Goal: Information Seeking & Learning: Learn about a topic

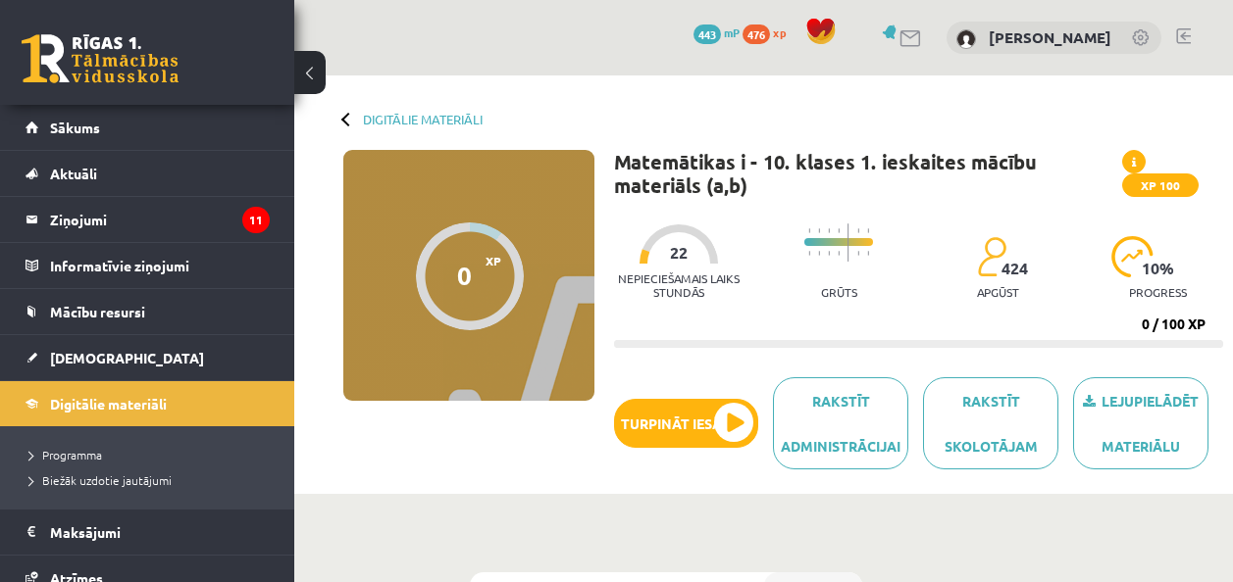
scroll to position [490, 0]
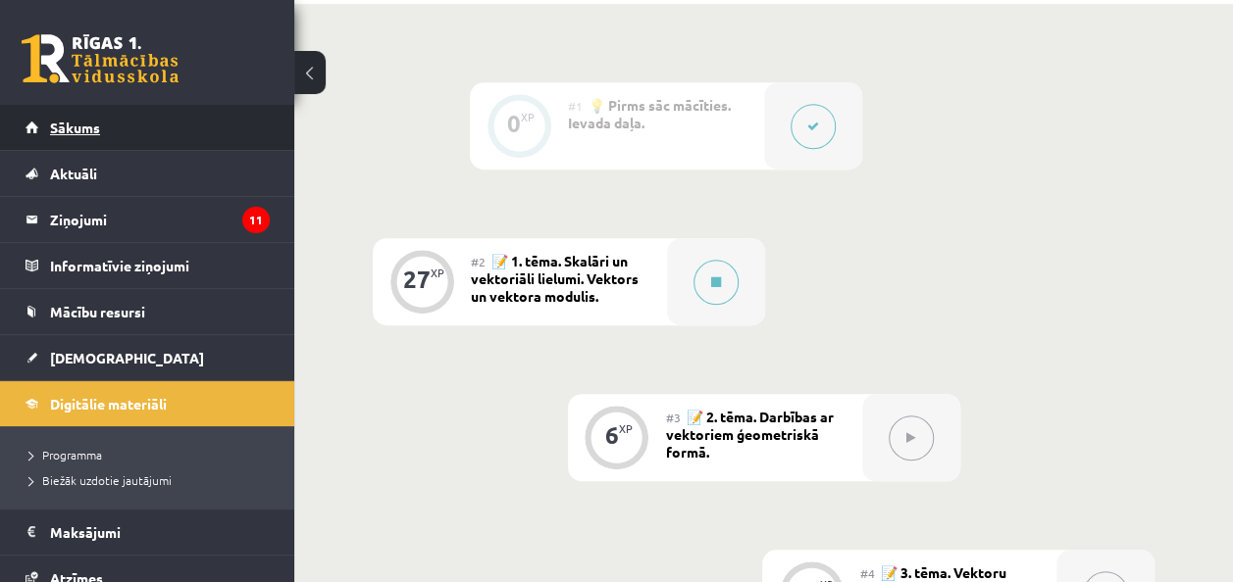
drag, startPoint x: 0, startPoint y: 0, endPoint x: 73, endPoint y: 128, distance: 147.5
click at [73, 128] on span "Sākums" at bounding box center [75, 128] width 50 height 18
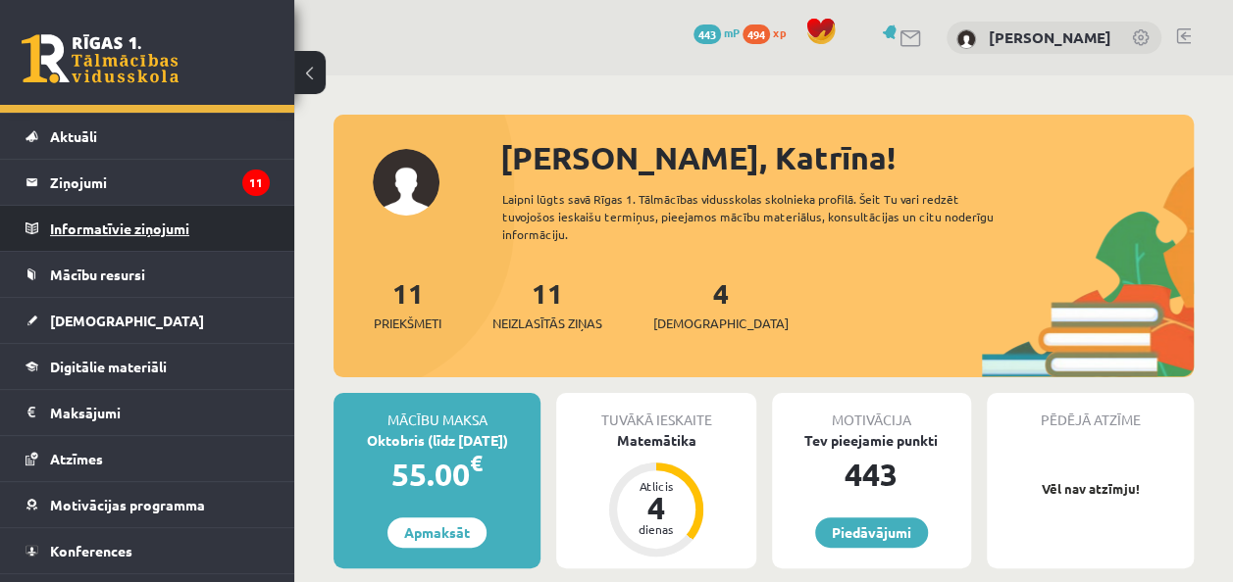
scroll to position [71, 0]
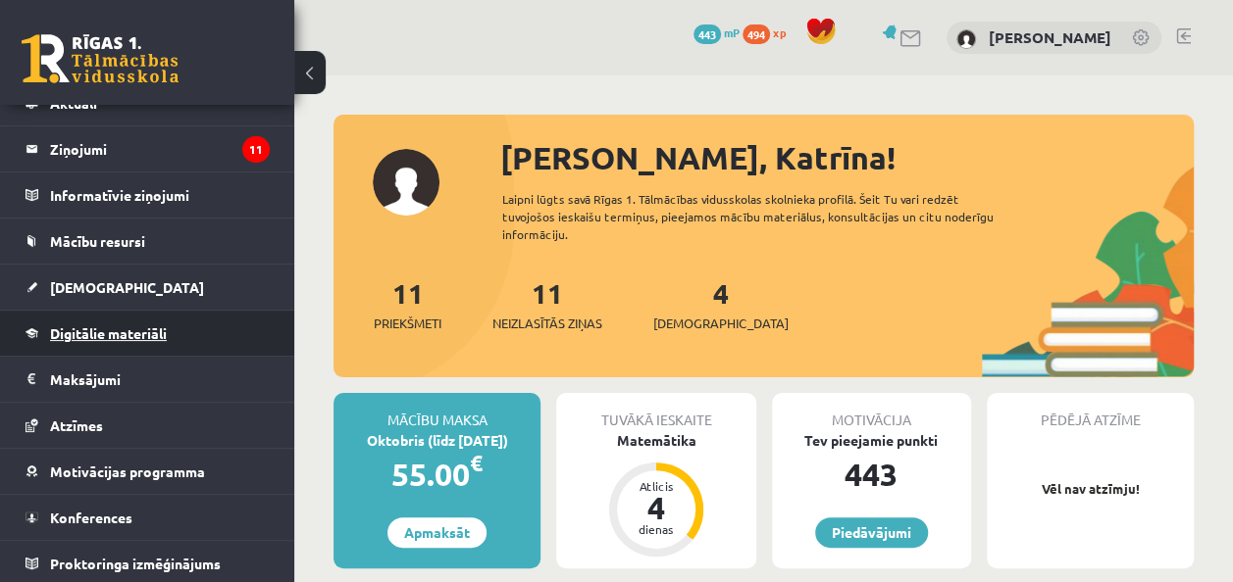
click at [104, 333] on span "Digitālie materiāli" at bounding box center [108, 334] width 117 height 18
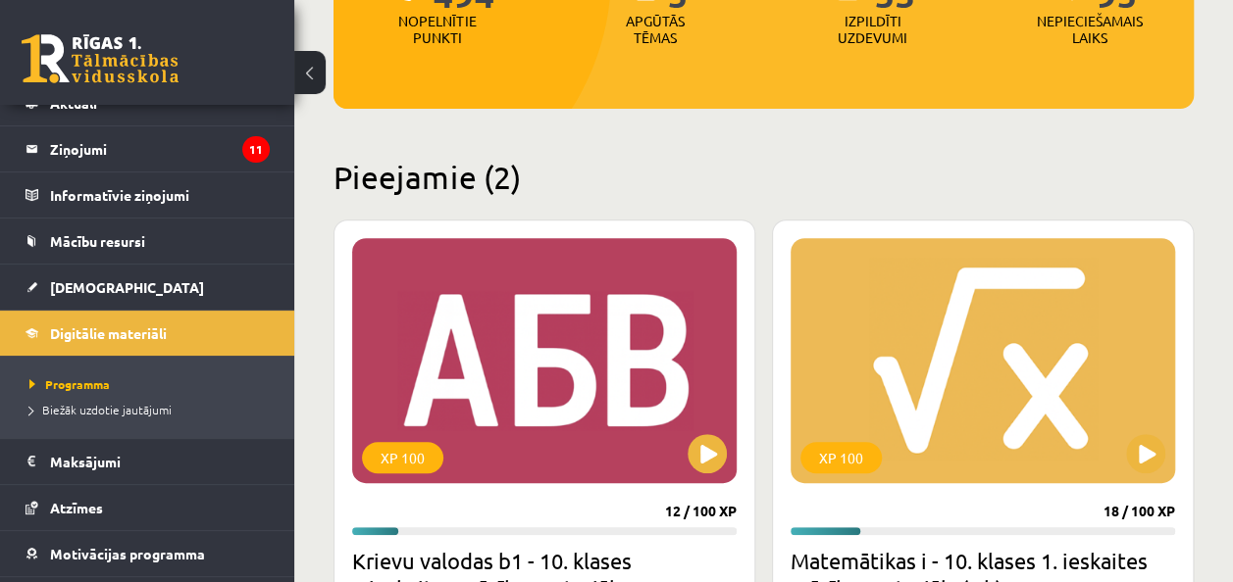
scroll to position [490, 0]
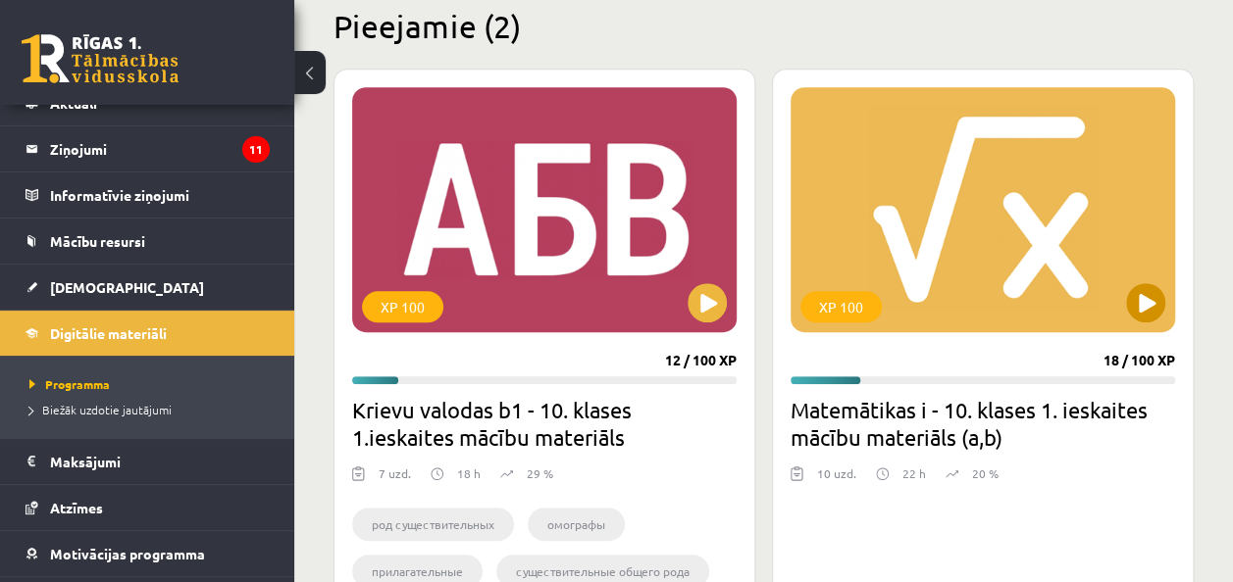
click at [1111, 299] on div "XP 100" at bounding box center [982, 209] width 384 height 245
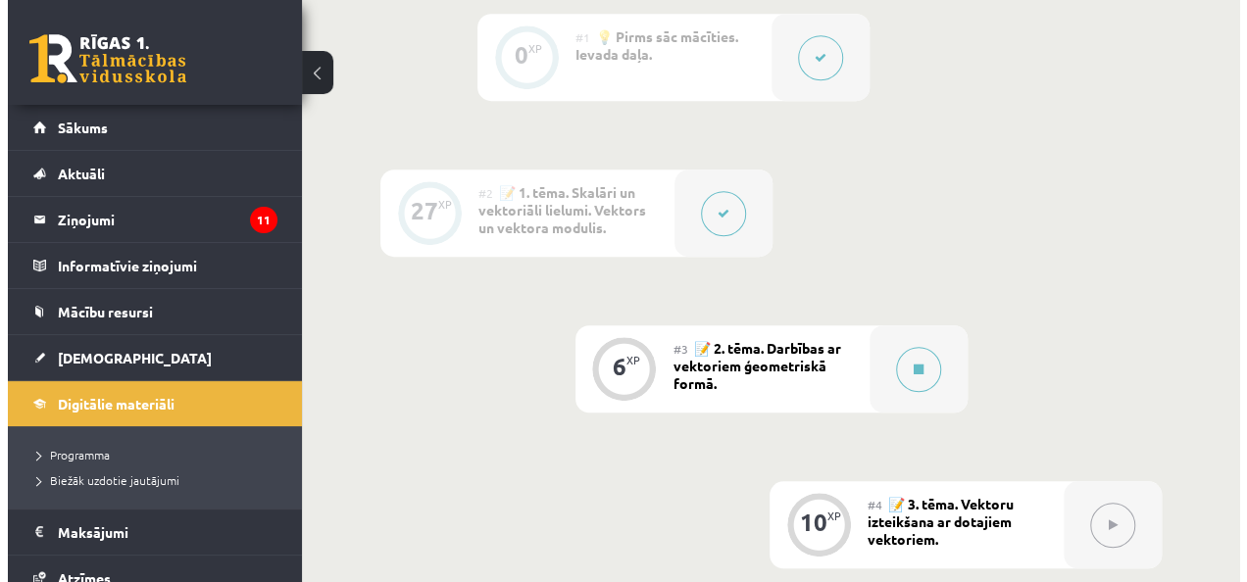
scroll to position [588, 0]
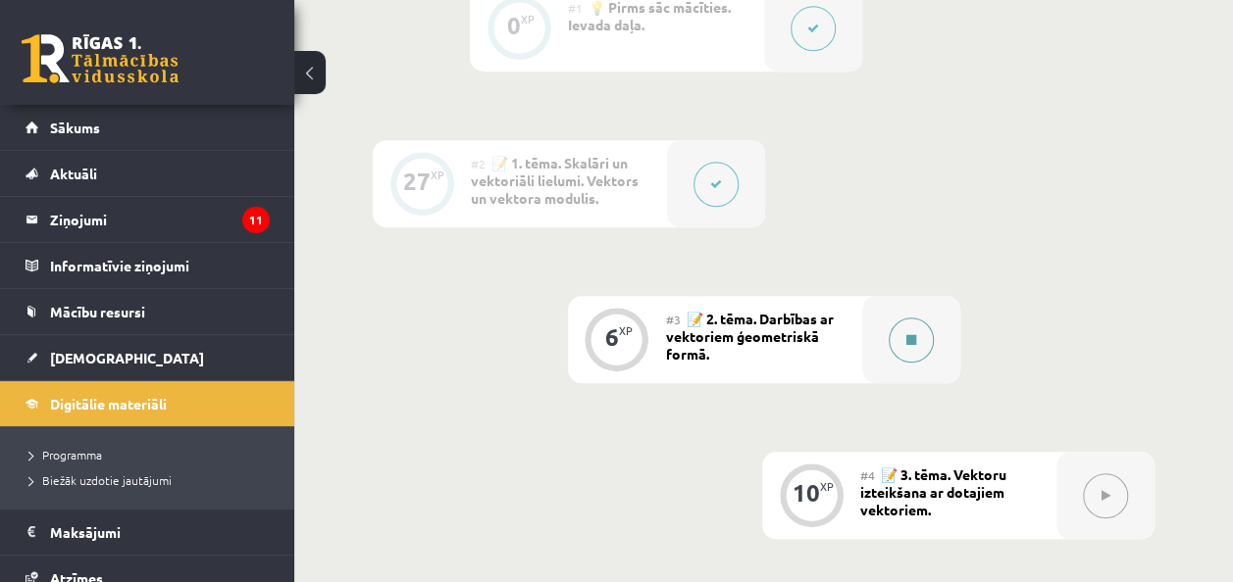
click at [885, 332] on div at bounding box center [911, 339] width 98 height 87
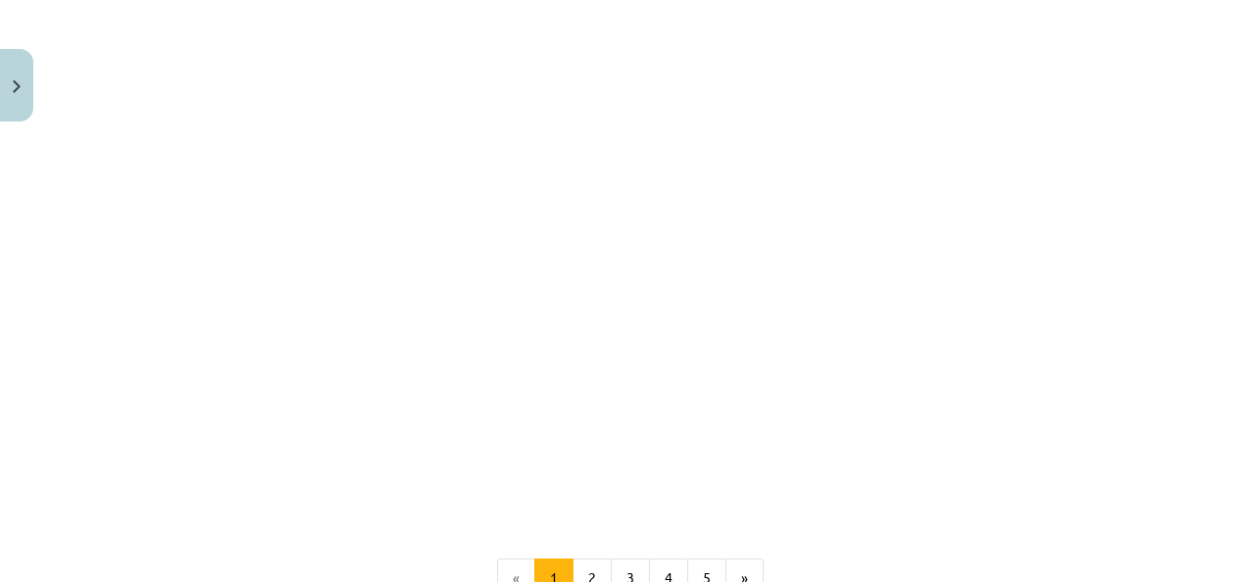
scroll to position [3138, 0]
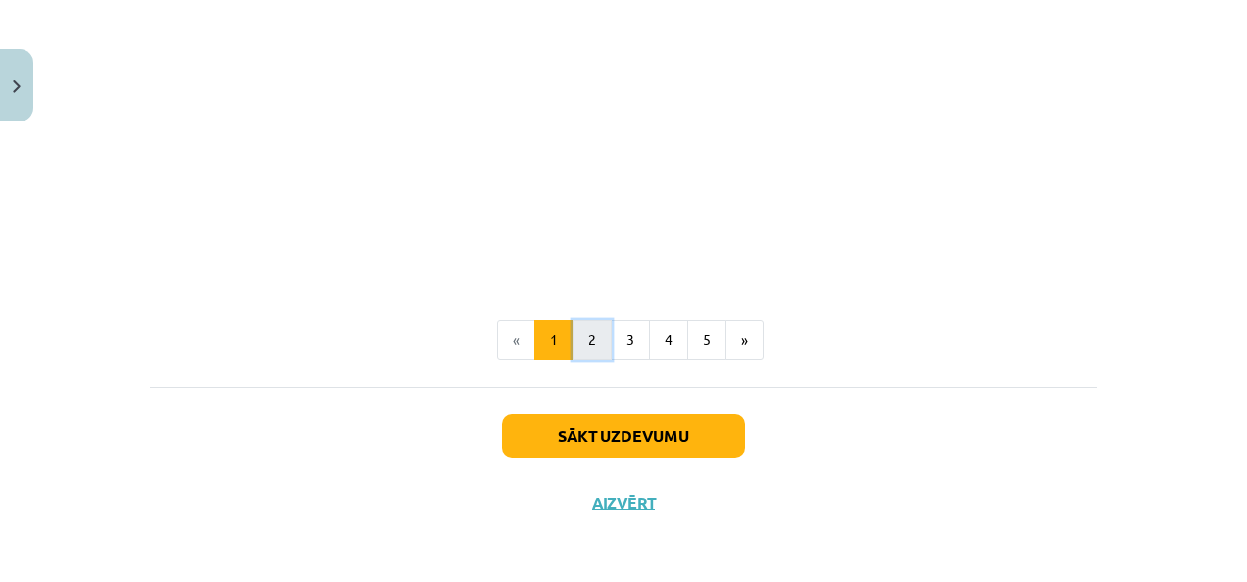
click at [575, 353] on button "2" at bounding box center [592, 340] width 39 height 39
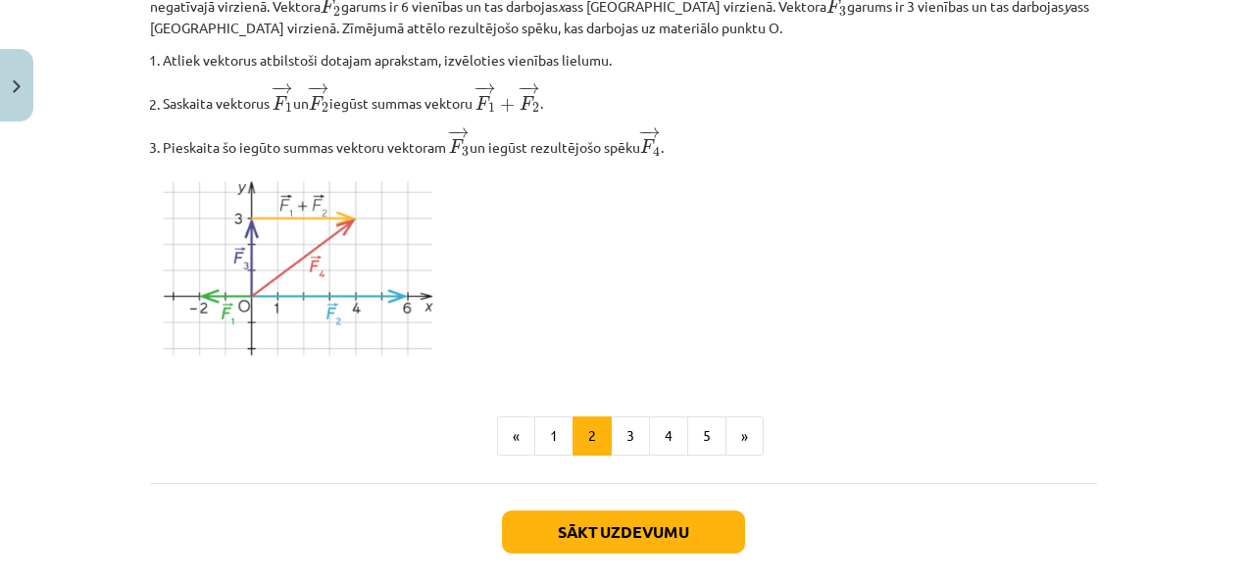
scroll to position [2381, 0]
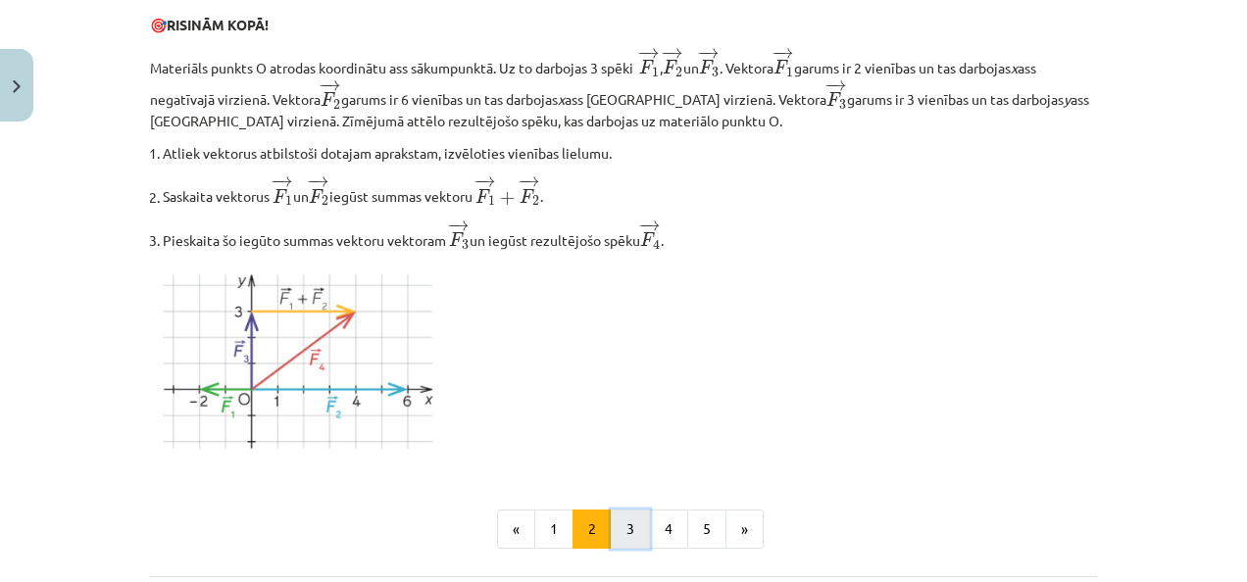
click at [612, 536] on button "3" at bounding box center [630, 529] width 39 height 39
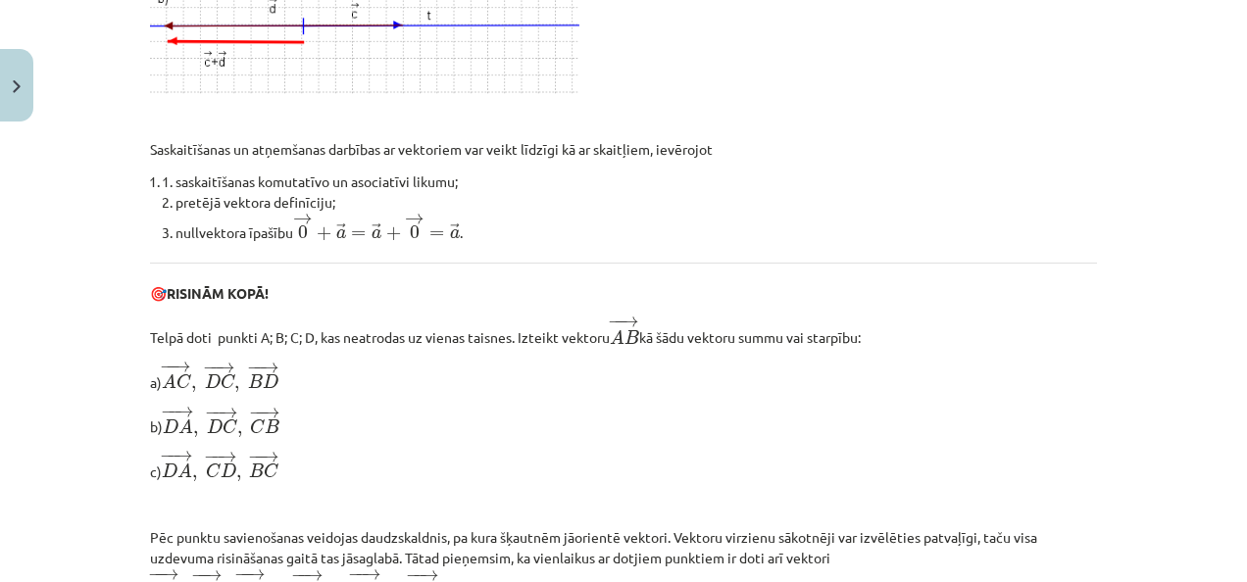
scroll to position [742, 0]
